Goal: Transaction & Acquisition: Download file/media

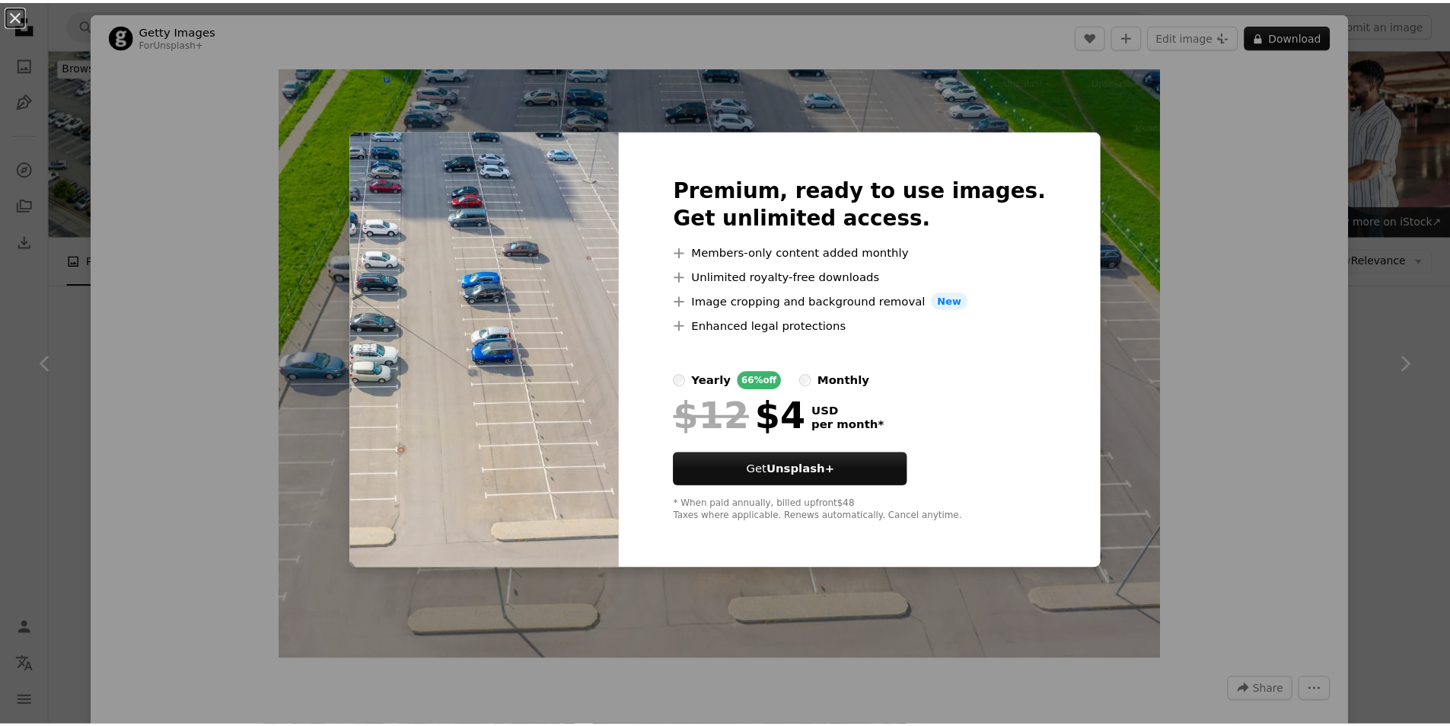
scroll to position [914, 0]
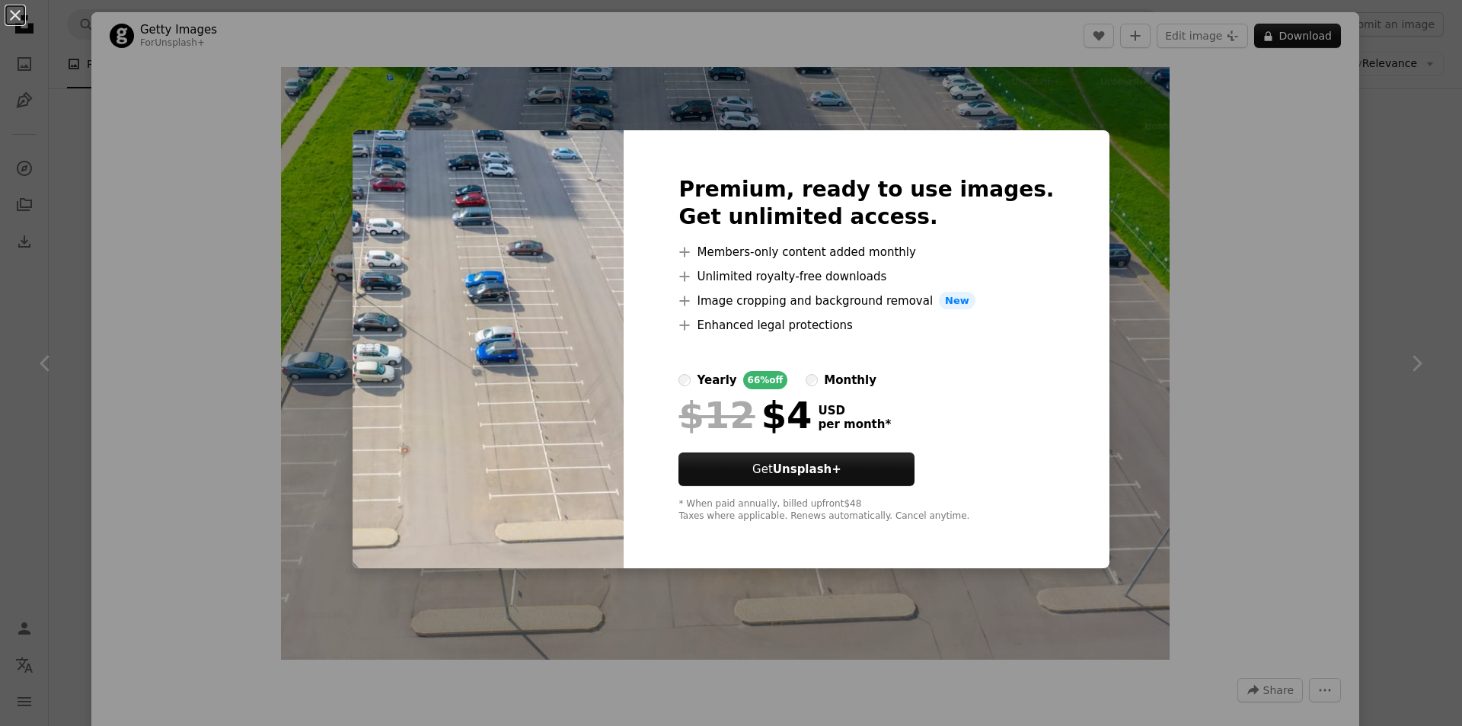
click at [969, 103] on div "An X shape Premium, ready to use images. Get unlimited access. A plus sign Memb…" at bounding box center [731, 363] width 1462 height 726
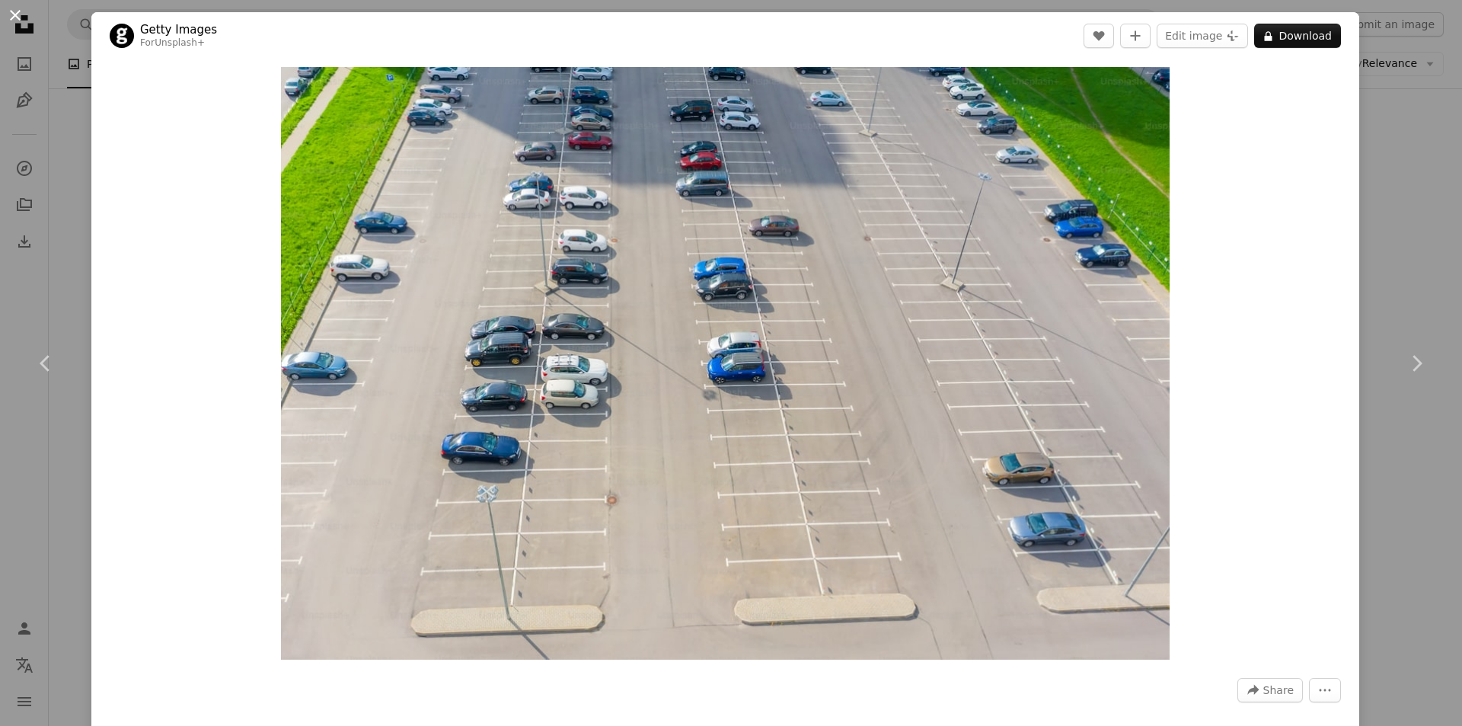
click at [14, 18] on button "An X shape" at bounding box center [15, 15] width 18 height 18
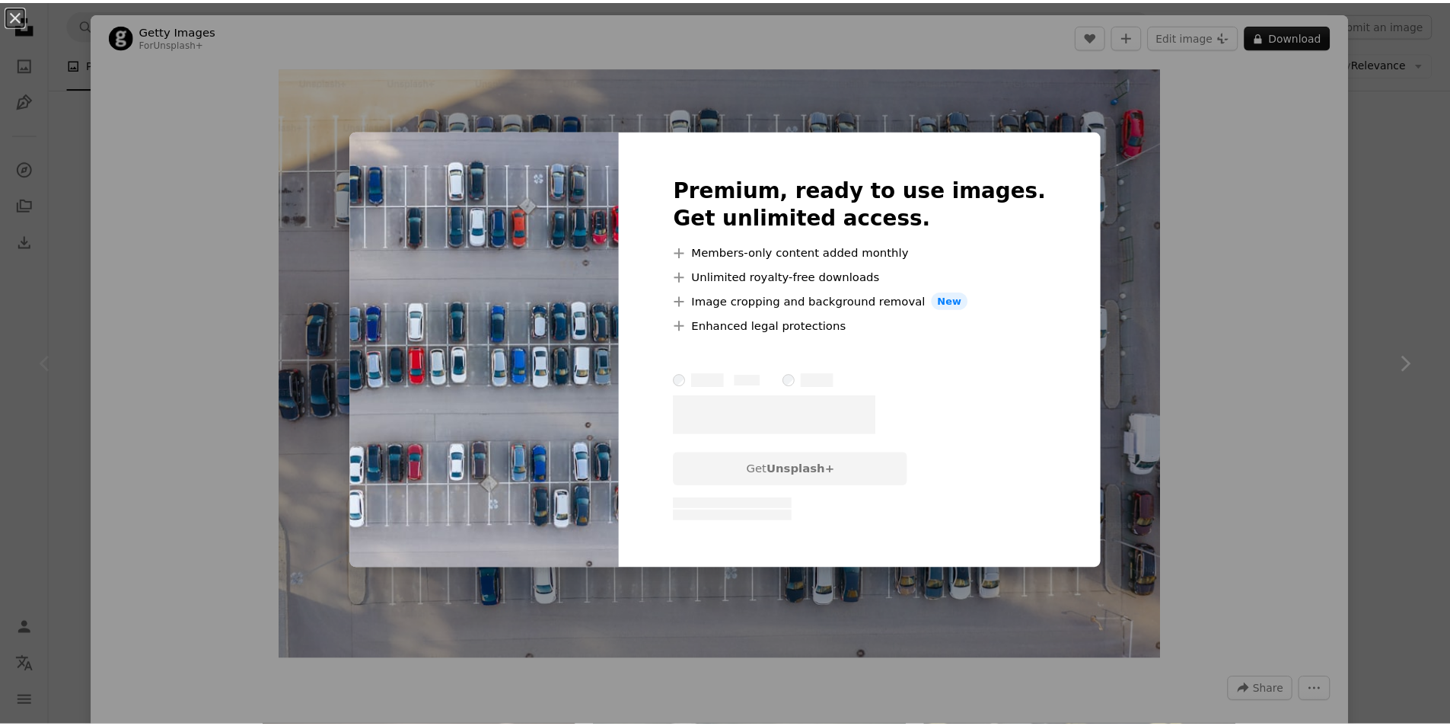
scroll to position [305, 0]
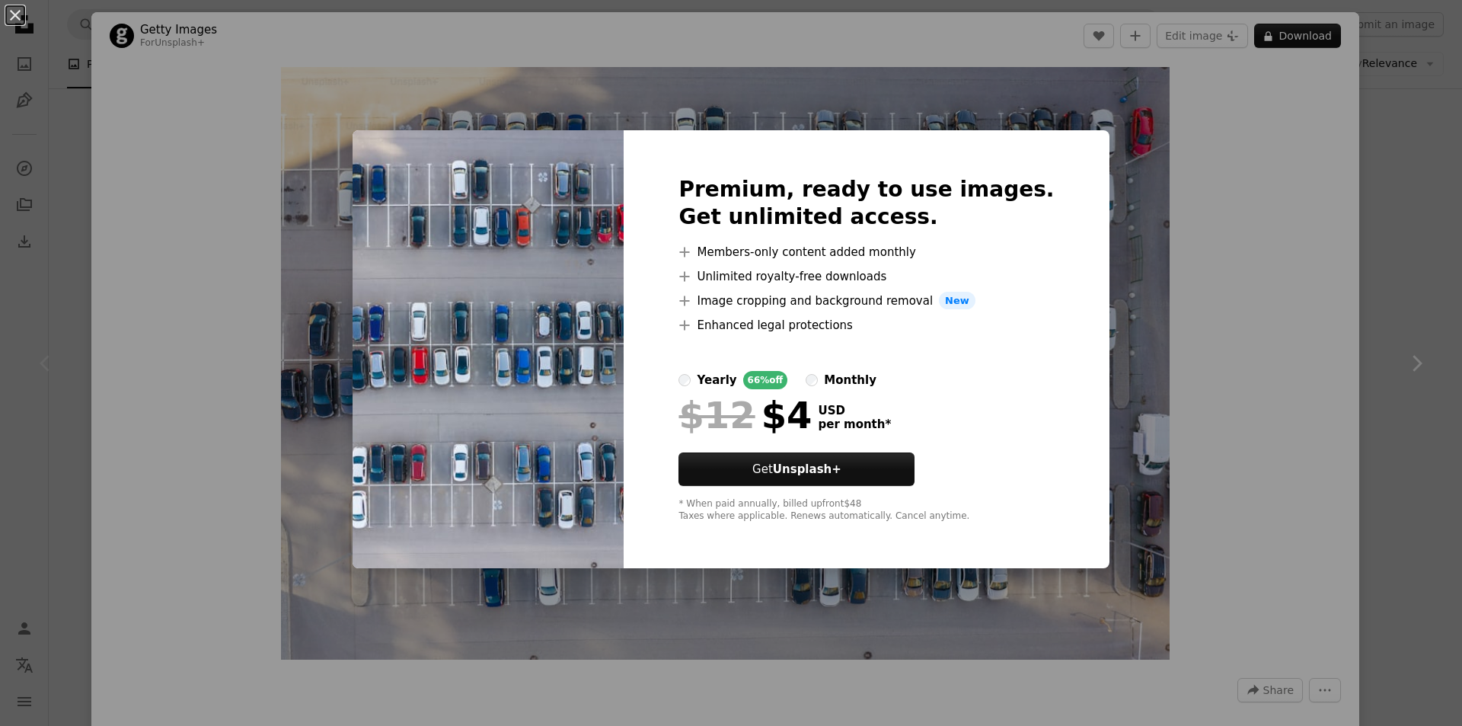
click at [956, 104] on div "An X shape Premium, ready to use images. Get unlimited access. A plus sign Memb…" at bounding box center [731, 363] width 1462 height 726
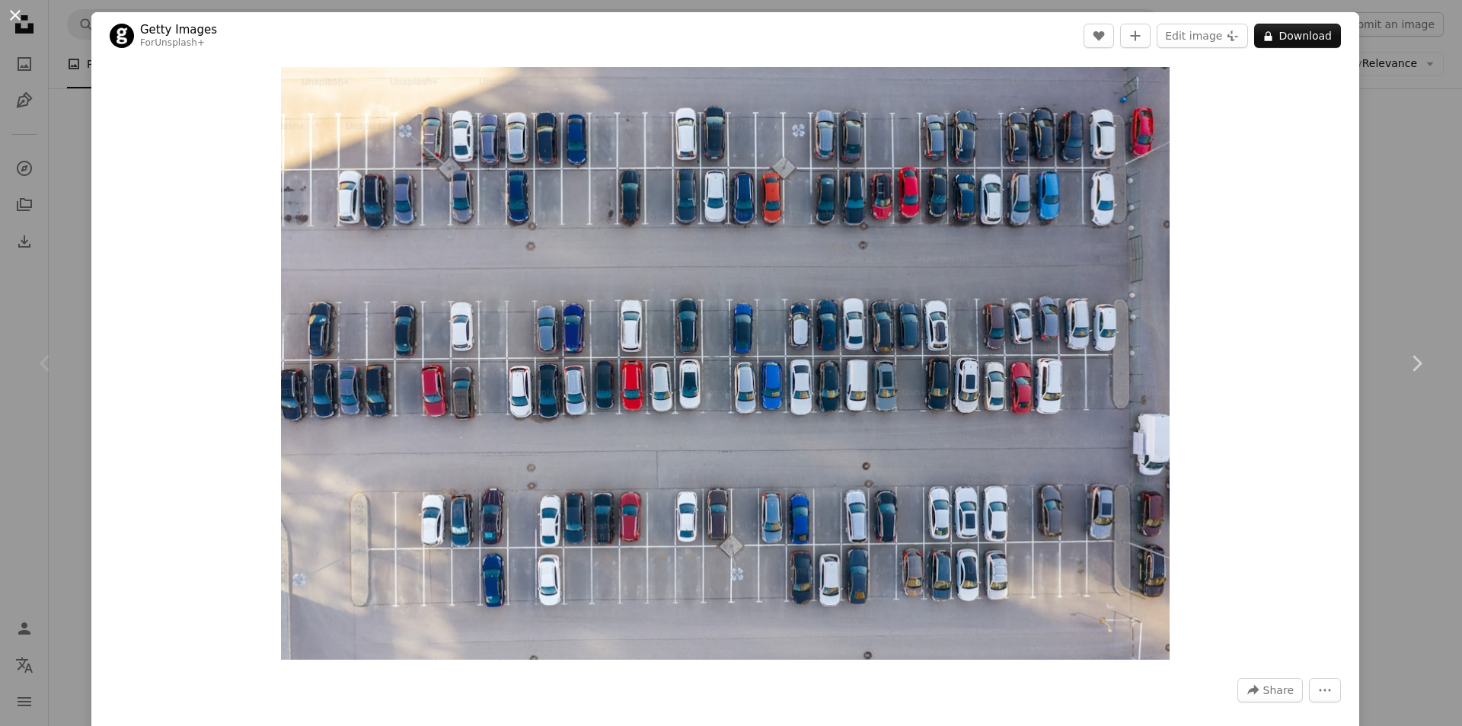
click at [20, 11] on button "An X shape" at bounding box center [15, 15] width 18 height 18
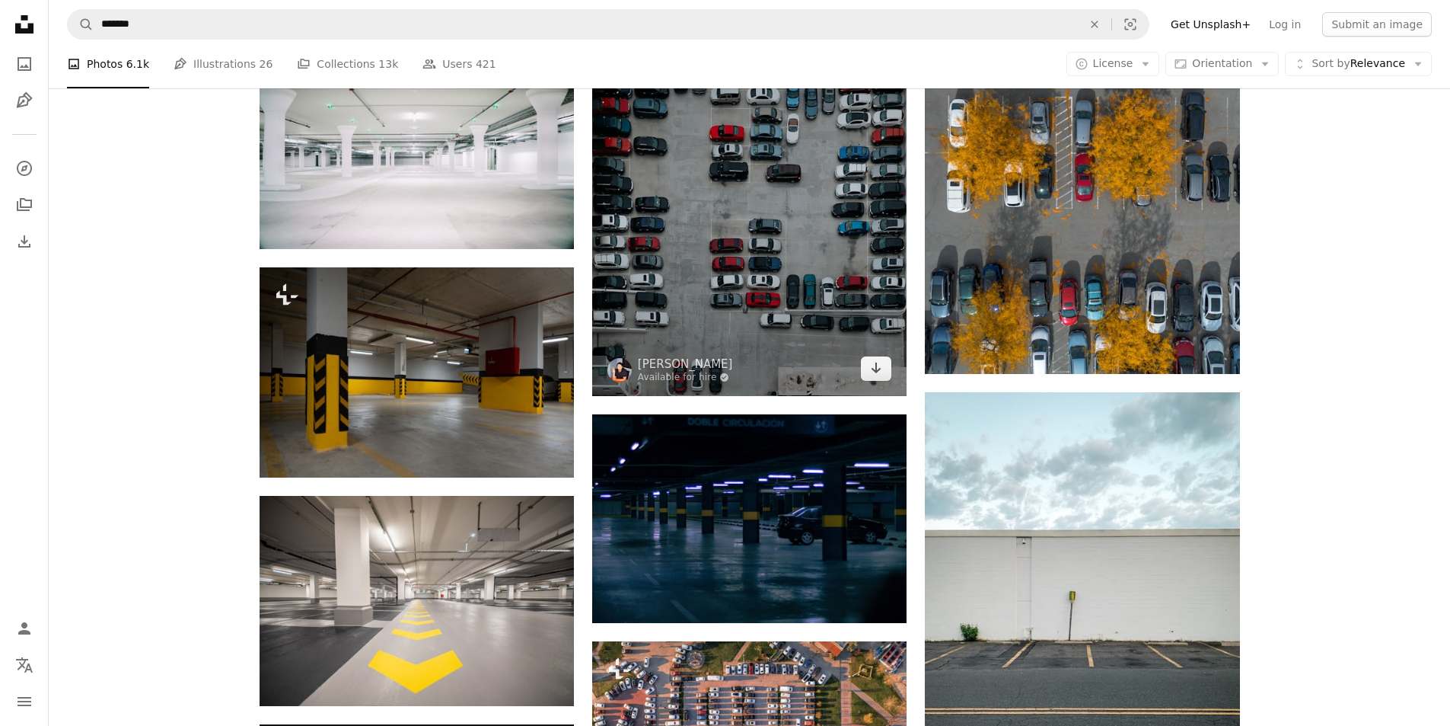
scroll to position [2056, 0]
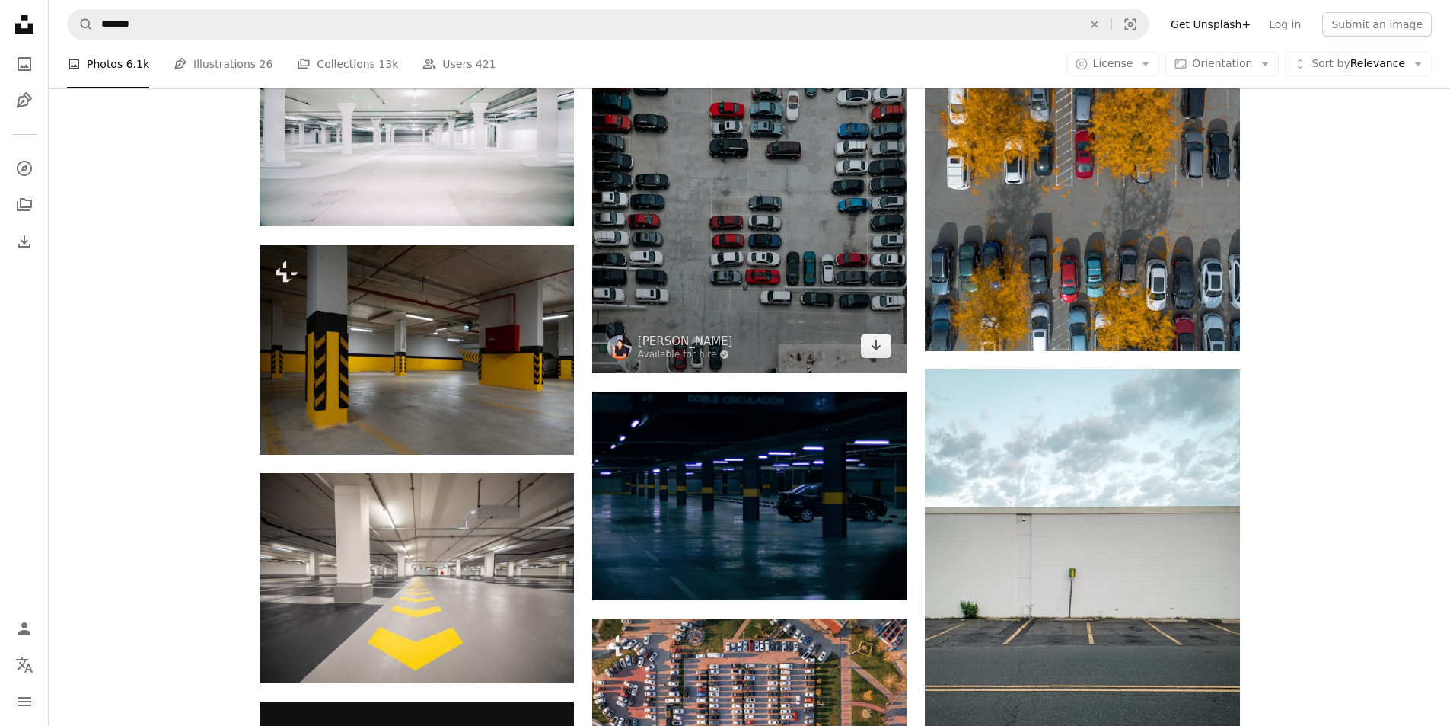
click at [821, 241] on img at bounding box center [749, 176] width 314 height 394
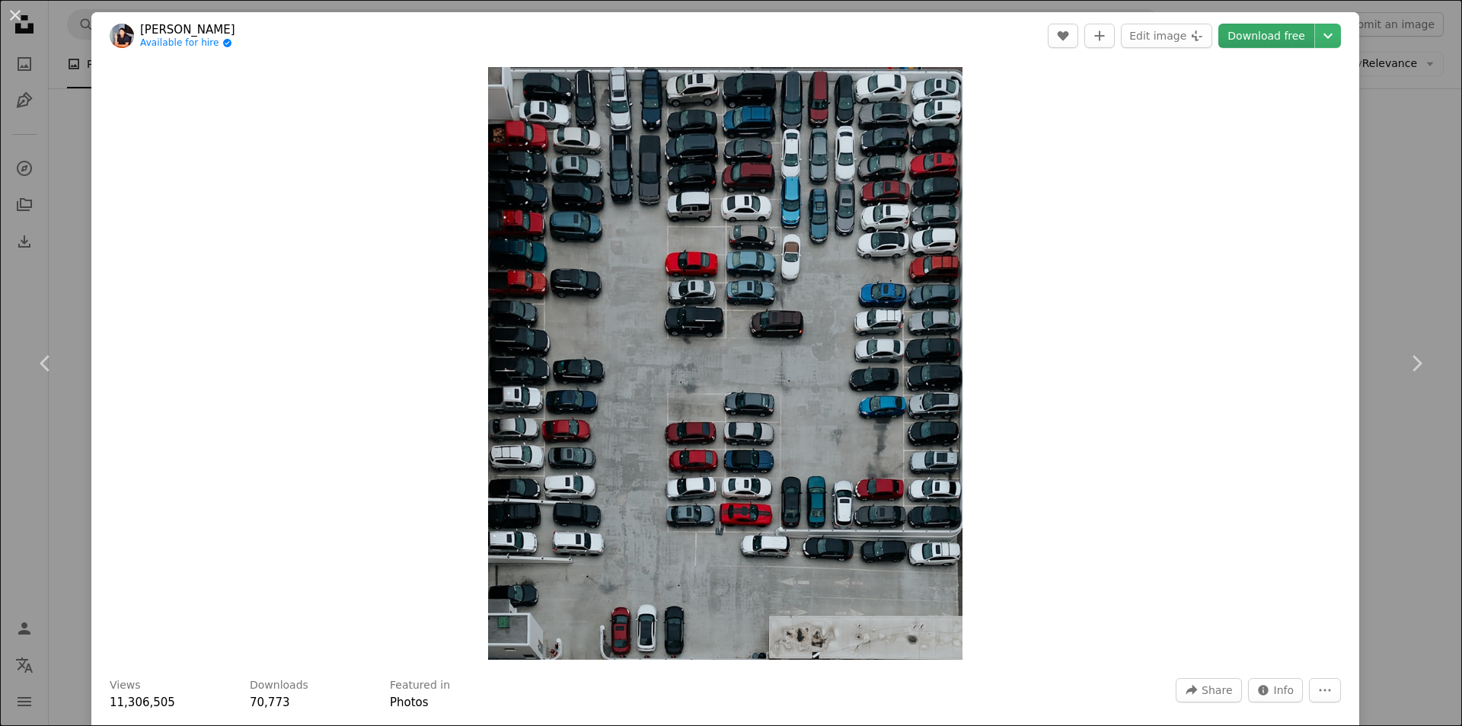
click at [1280, 35] on link "Download free" at bounding box center [1266, 36] width 96 height 24
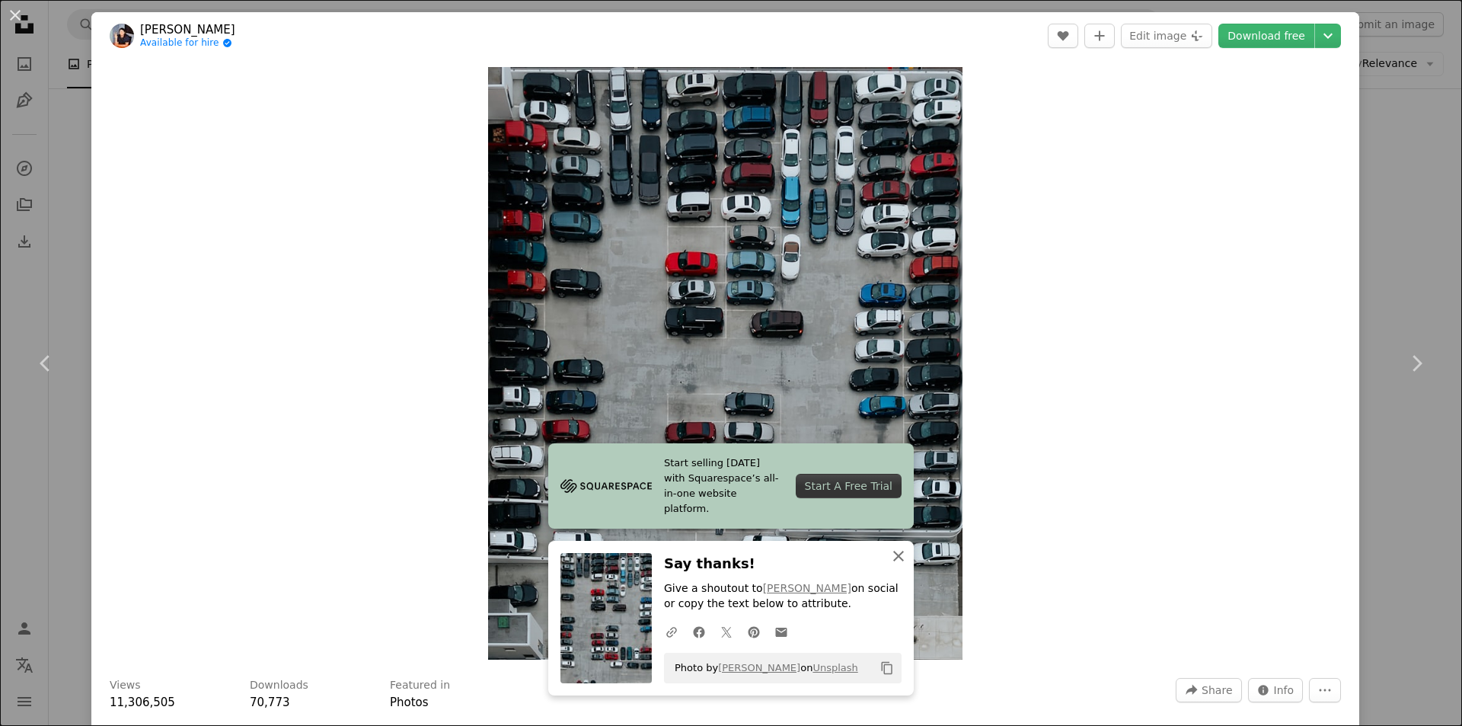
drag, startPoint x: 904, startPoint y: 556, endPoint x: 849, endPoint y: 520, distance: 65.5
click at [904, 556] on button "An X shape Close" at bounding box center [898, 556] width 30 height 30
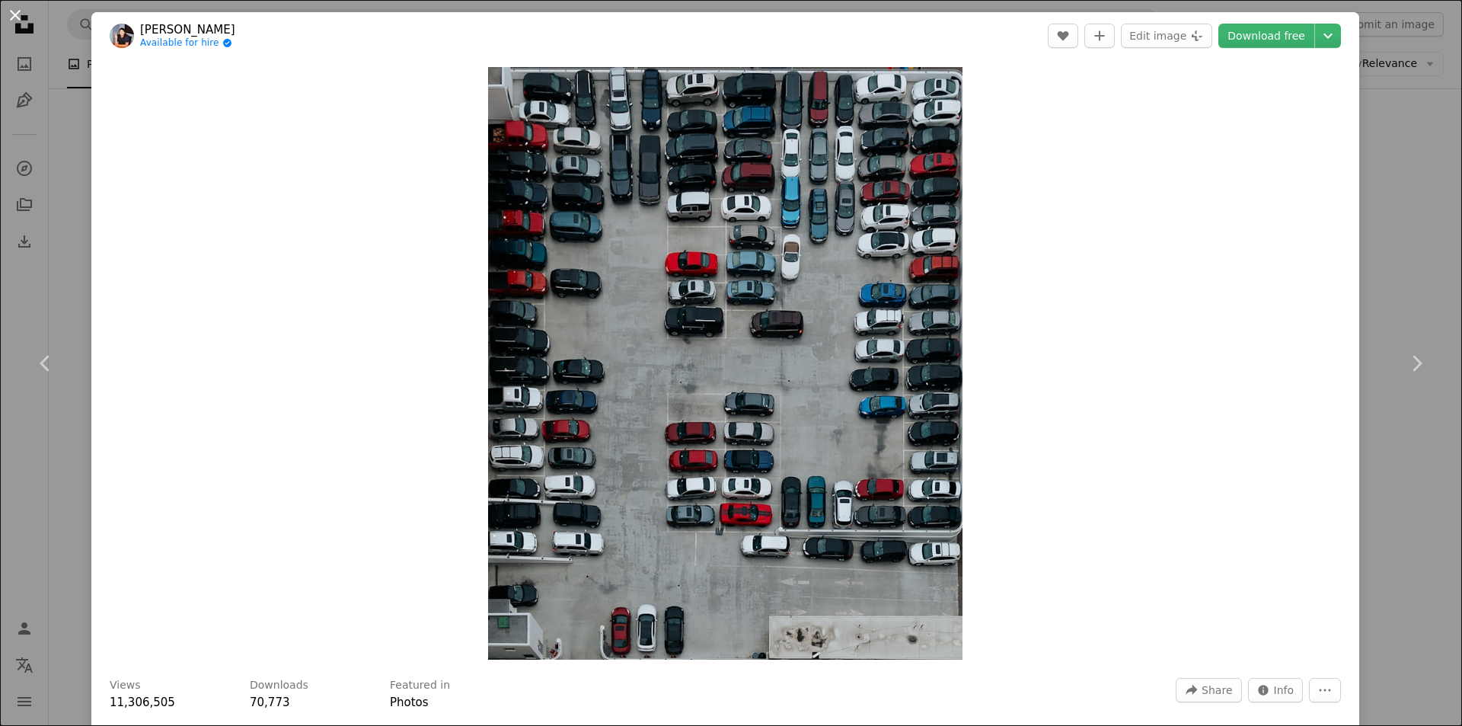
click at [24, 9] on button "An X shape" at bounding box center [15, 15] width 18 height 18
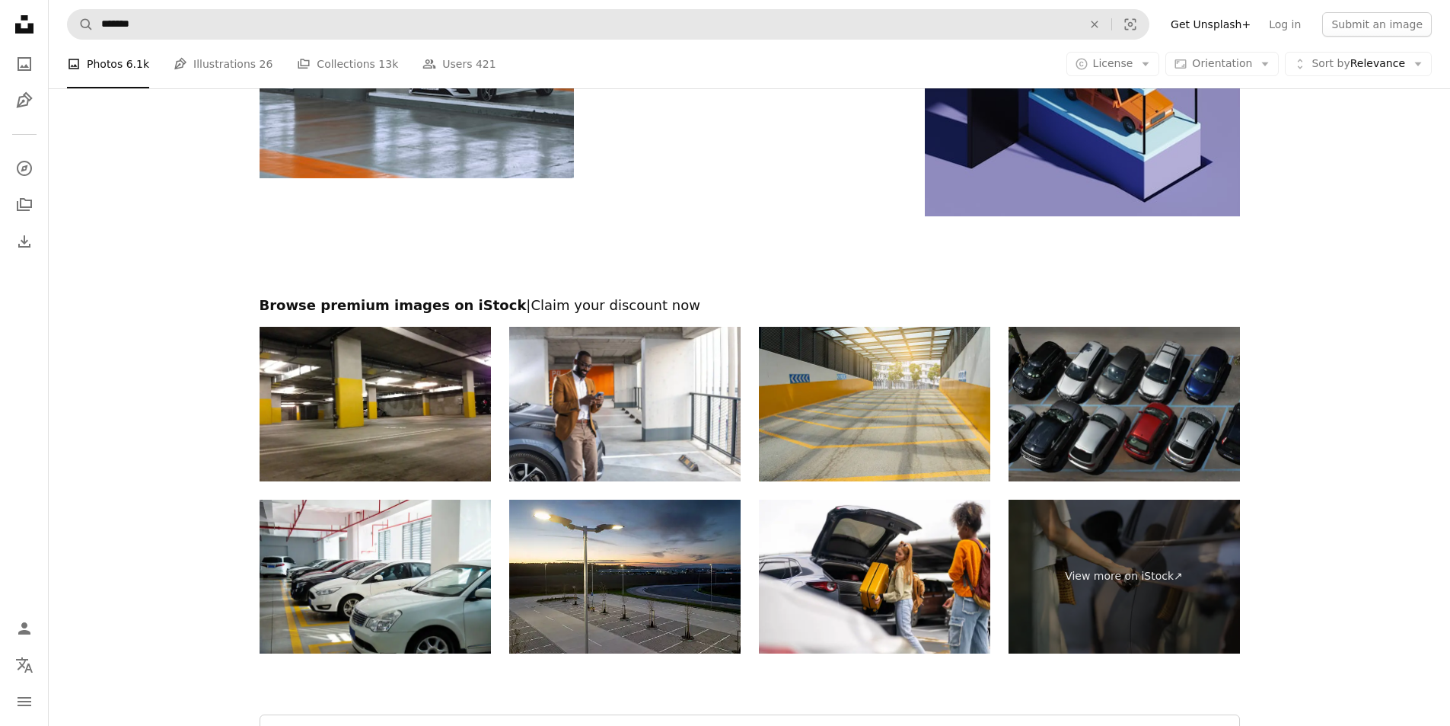
scroll to position [4203, 0]
